Goal: Task Accomplishment & Management: Manage account settings

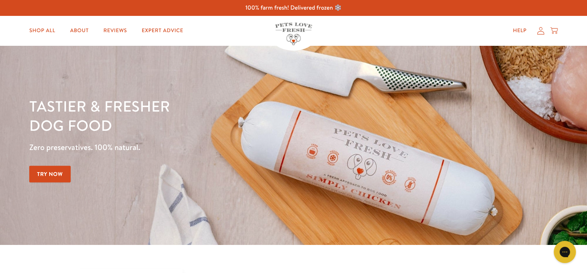
click at [540, 32] on icon at bounding box center [540, 31] width 7 height 8
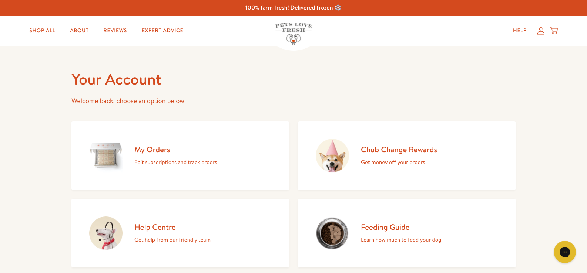
click at [161, 153] on h2 "My Orders" at bounding box center [175, 150] width 82 height 10
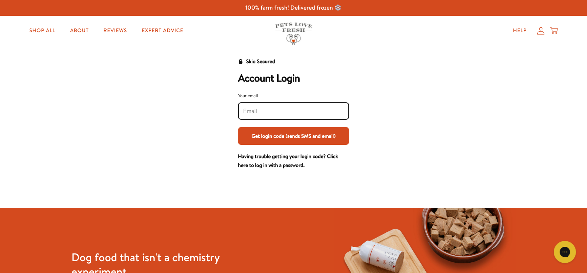
click at [293, 112] on input "Your email" at bounding box center [293, 111] width 101 height 8
type input "[PERSON_NAME][EMAIL_ADDRESS][DOMAIN_NAME]"
click at [301, 138] on button "Get login code (sends SMS and email)" at bounding box center [293, 136] width 111 height 18
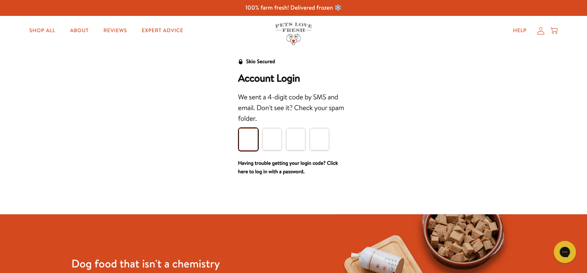
type input "8"
type input "5"
type input "1"
type input "2"
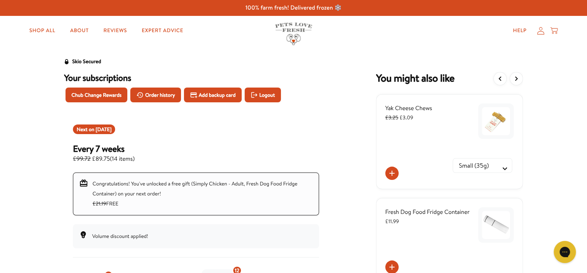
click at [540, 30] on icon at bounding box center [540, 31] width 7 height 8
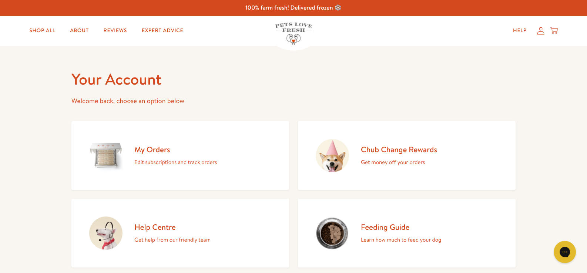
click at [268, 135] on link "My Orders Edit subscriptions and track orders" at bounding box center [179, 155] width 217 height 69
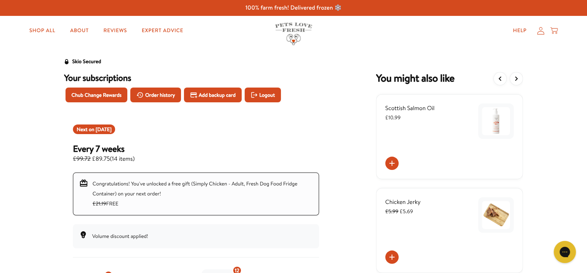
click at [541, 28] on icon at bounding box center [540, 31] width 7 height 8
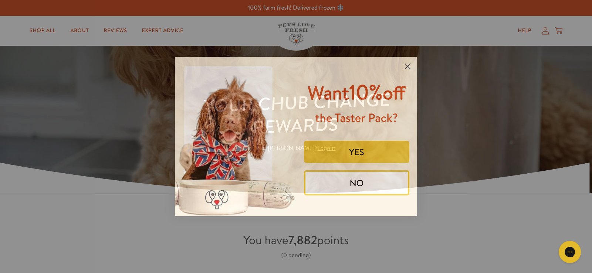
click at [407, 63] on circle "Close dialog" at bounding box center [408, 66] width 12 height 12
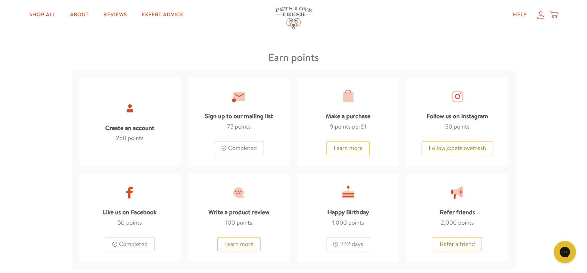
scroll to position [380, 0]
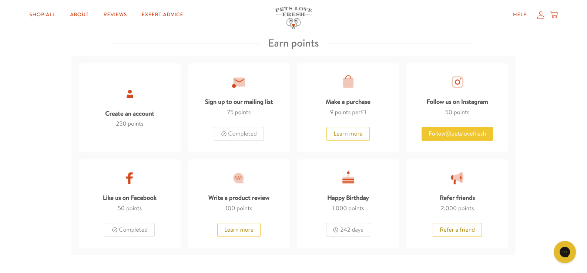
click at [477, 129] on button "Follow @ petslovefresh" at bounding box center [456, 134] width 71 height 14
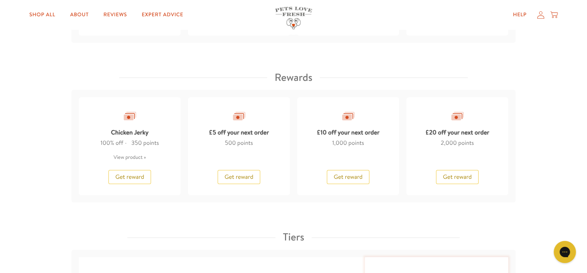
scroll to position [590, 0]
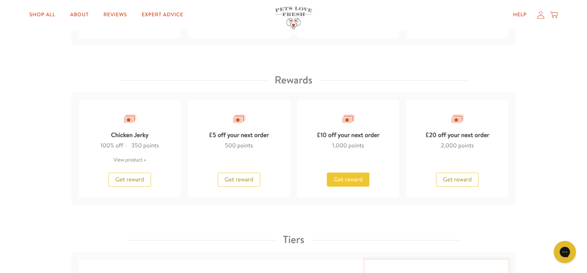
click at [355, 181] on span "Get reward" at bounding box center [348, 180] width 29 height 8
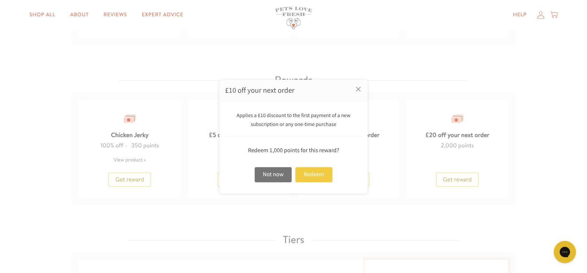
click at [318, 175] on div "Redeem" at bounding box center [313, 174] width 37 height 15
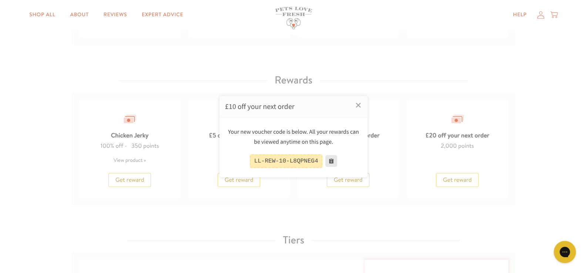
click at [327, 159] on button at bounding box center [331, 161] width 12 height 12
drag, startPoint x: 314, startPoint y: 160, endPoint x: 244, endPoint y: 158, distance: 69.6
click at [244, 158] on div "LL-REW-10-L8QPNEG4" at bounding box center [293, 162] width 137 height 14
copy div "LL-REW-10-L8QPNEG4"
click at [360, 106] on link "×" at bounding box center [358, 105] width 18 height 18
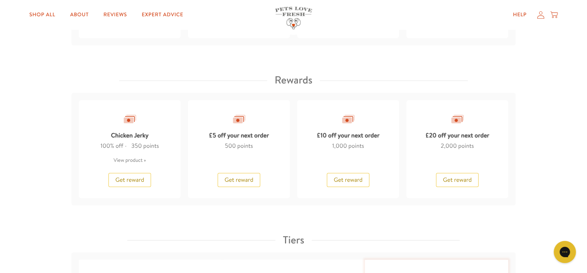
click at [539, 11] on icon at bounding box center [540, 14] width 7 height 7
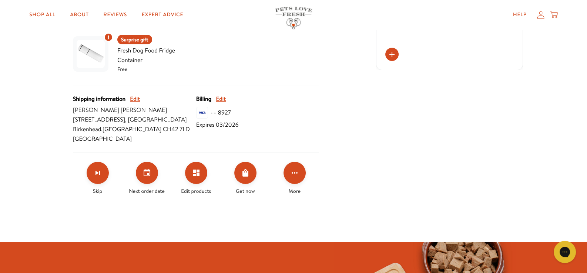
scroll to position [320, 0]
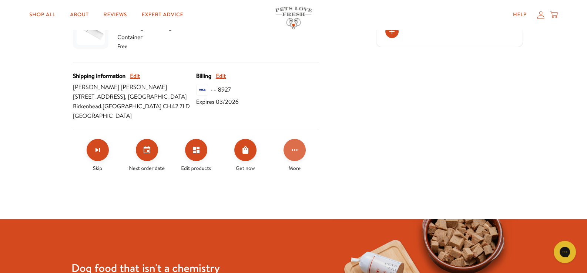
click at [294, 148] on icon "Click for more options" at bounding box center [294, 150] width 9 height 9
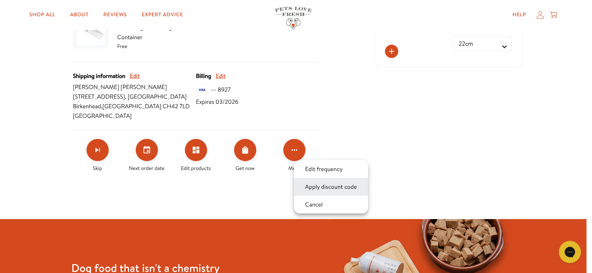
click at [325, 186] on button "Apply discount code" at bounding box center [331, 187] width 56 height 9
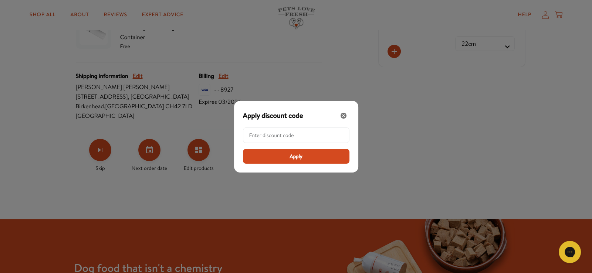
paste input "LL-REW-10-L8QPNEG4"
type input "LL-REW-10-L8QPNEG4"
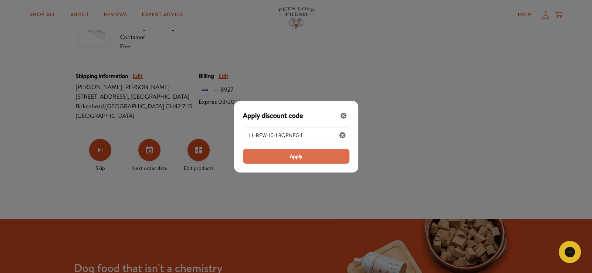
click at [299, 156] on span "Apply" at bounding box center [296, 156] width 13 height 8
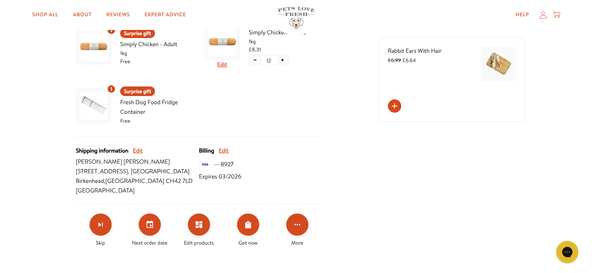
scroll to position [252, 0]
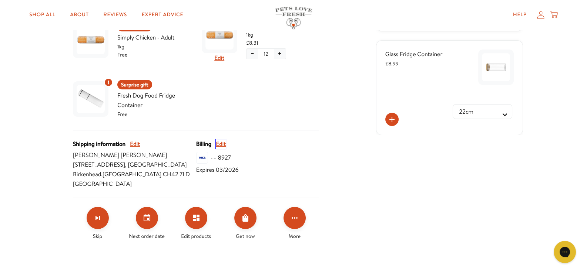
click at [221, 141] on button "Edit" at bounding box center [221, 144] width 10 height 10
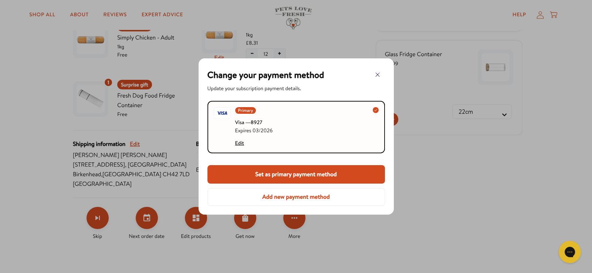
click at [276, 195] on button "Add new payment method" at bounding box center [296, 197] width 178 height 18
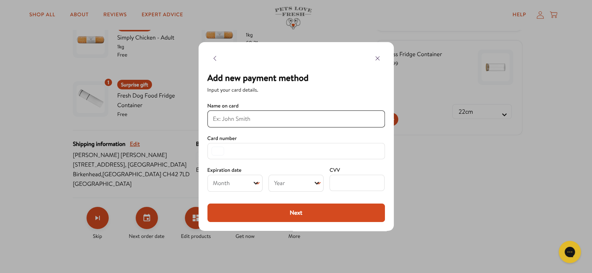
click at [235, 122] on input at bounding box center [296, 119] width 166 height 9
type input "[PERSON_NAME]"
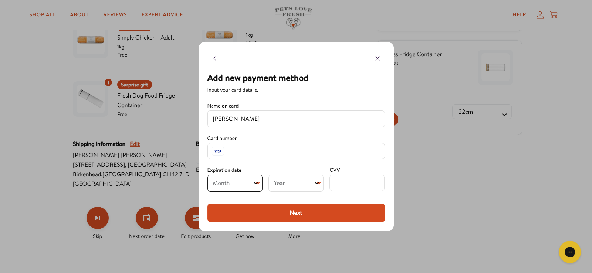
click at [246, 183] on select "Month 01 02 03 04 05 06 07 08 09 10 11 12" at bounding box center [234, 183] width 55 height 17
select select "09"
click at [207, 175] on select "Month 01 02 03 04 05 06 07 08 09 10 11 12" at bounding box center [234, 183] width 55 height 17
click at [286, 180] on select "Year [DATE] 2026 2027 2028 2029 2030 2031 2032 2033 2034 2035 2036 2037 2038 20…" at bounding box center [295, 183] width 55 height 17
select select "2030"
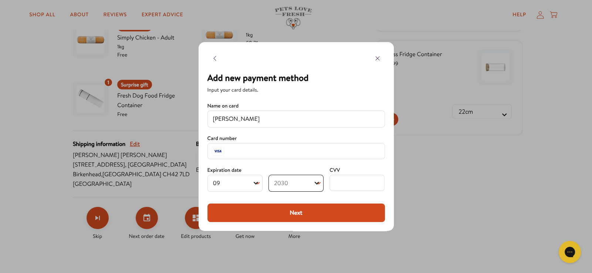
click at [268, 175] on select "Year [DATE] 2026 2027 2028 2029 2030 2031 2032 2033 2034 2035 2036 2037 2038 20…" at bounding box center [295, 183] width 55 height 17
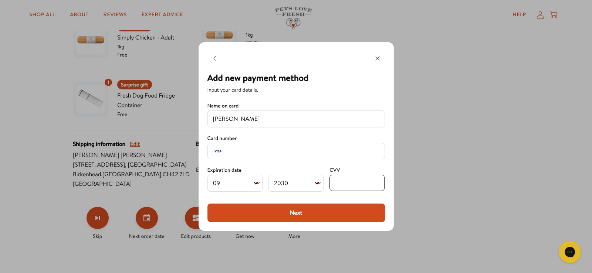
click at [301, 211] on button "Next" at bounding box center [296, 213] width 178 height 18
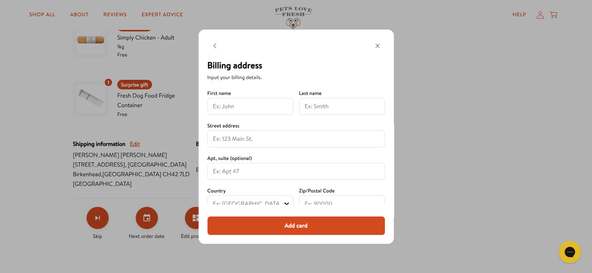
click at [227, 105] on input at bounding box center [250, 106] width 75 height 9
type input "[PERSON_NAME]"
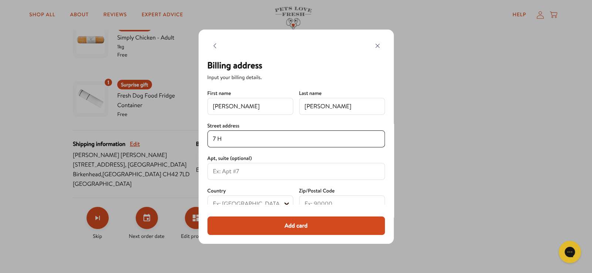
type input "[STREET_ADDRESS]"
select select "[GEOGRAPHIC_DATA]"
type input "CH42 7LD"
type input "Birkenhead"
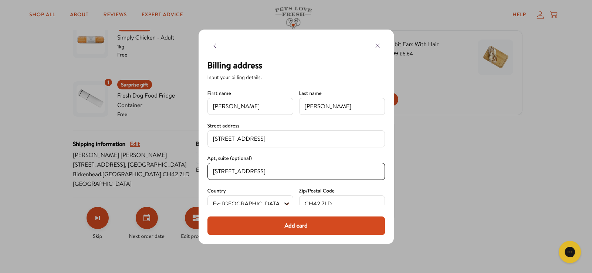
drag, startPoint x: 311, startPoint y: 168, endPoint x: 146, endPoint y: 157, distance: 165.7
click at [146, 157] on div "Billing address Input your billing details. Name on card [PERSON_NAME] Card num…" at bounding box center [296, 136] width 592 height 273
click at [261, 167] on div "[STREET_ADDRESS]" at bounding box center [296, 171] width 178 height 17
drag, startPoint x: 264, startPoint y: 169, endPoint x: 220, endPoint y: 170, distance: 44.0
click at [220, 170] on input "[STREET_ADDRESS]" at bounding box center [296, 171] width 166 height 9
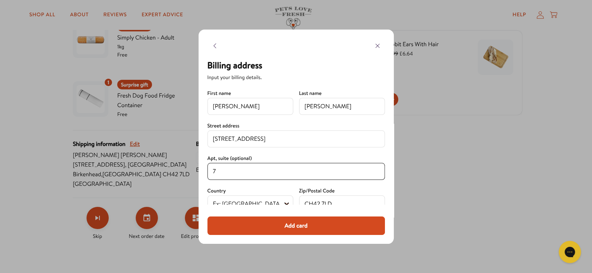
type input "7"
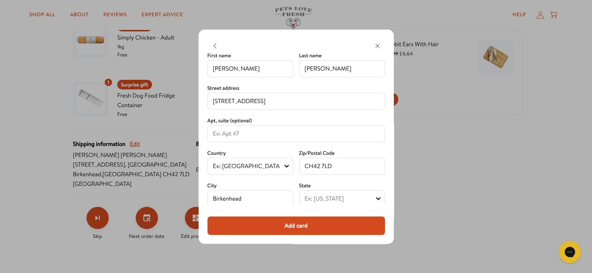
scroll to position [40, 0]
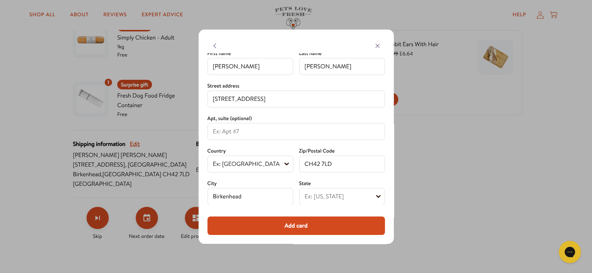
click at [298, 226] on button "Add card" at bounding box center [296, 226] width 178 height 18
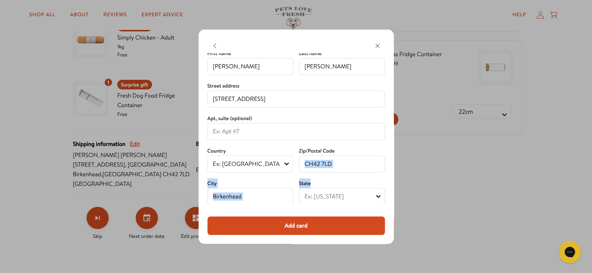
drag, startPoint x: 385, startPoint y: 185, endPoint x: 396, endPoint y: 150, distance: 36.3
click at [388, 158] on div "Billing address Input your billing details. Name on card [PERSON_NAME] Card num…" at bounding box center [296, 137] width 195 height 215
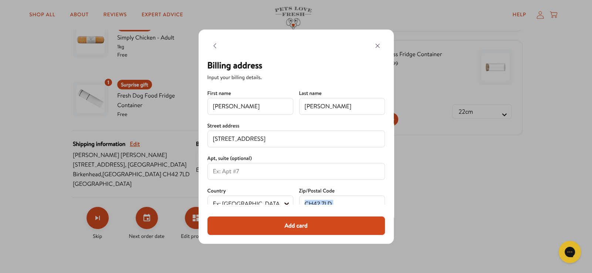
click at [301, 227] on button "Add card" at bounding box center [296, 226] width 178 height 18
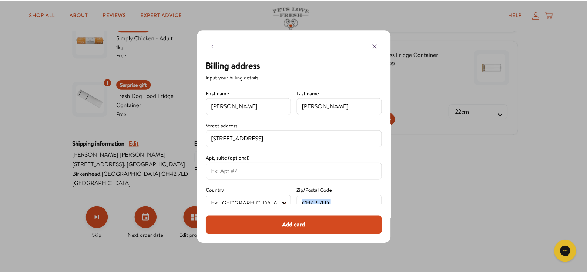
scroll to position [40, 0]
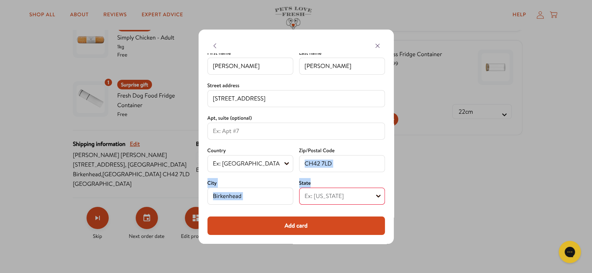
click at [344, 197] on select "Ex: [US_STATE] [DEMOGRAPHIC_DATA] Forces [GEOGRAPHIC_DATA] [GEOGRAPHIC_DATA] [G…" at bounding box center [342, 196] width 86 height 17
select select "[GEOGRAPHIC_DATA]"
click at [299, 188] on select "Ex: [US_STATE] [DEMOGRAPHIC_DATA] Forces [GEOGRAPHIC_DATA] [GEOGRAPHIC_DATA] [G…" at bounding box center [342, 196] width 86 height 17
click at [302, 226] on button "Add card" at bounding box center [296, 226] width 178 height 18
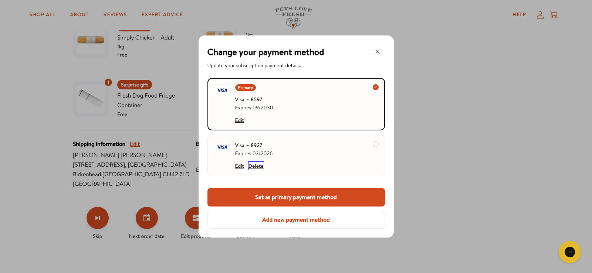
click at [258, 165] on button "Delete" at bounding box center [256, 166] width 15 height 8
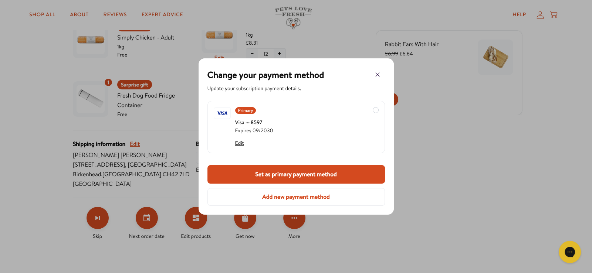
click at [293, 175] on button "Set as primary payment method" at bounding box center [296, 174] width 178 height 18
click at [377, 77] on icon "button" at bounding box center [377, 74] width 9 height 9
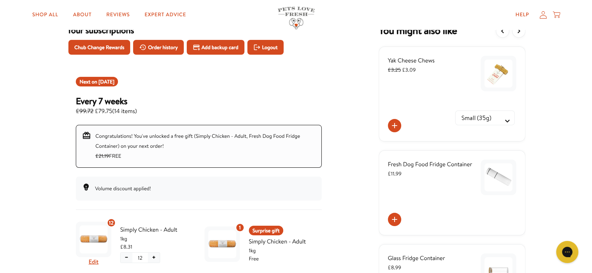
scroll to position [0, 0]
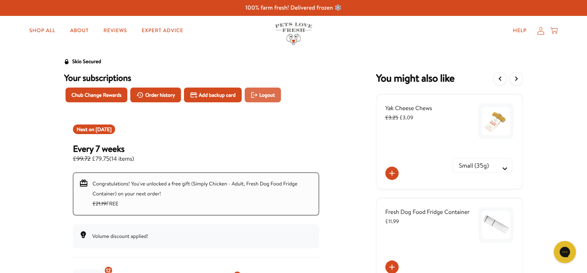
click at [255, 92] on icon "Logout" at bounding box center [253, 94] width 7 height 7
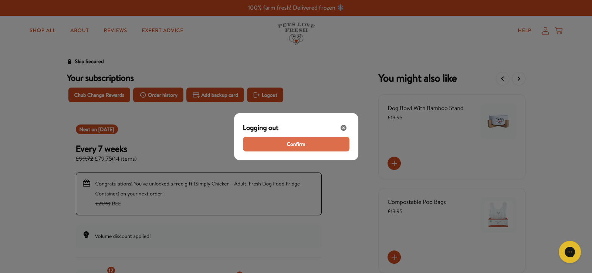
click at [298, 144] on span "Confirm" at bounding box center [296, 144] width 18 height 8
